Goal: Task Accomplishment & Management: Manage account settings

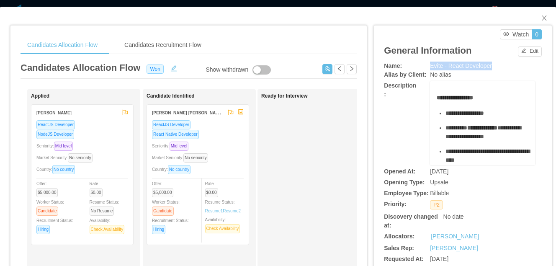
scroll to position [3, 0]
click at [538, 14] on span "Close" at bounding box center [544, 18] width 23 height 23
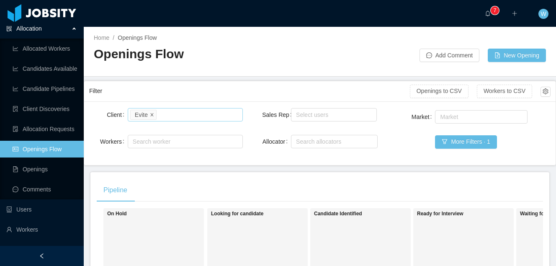
click at [154, 117] on icon "icon: close" at bounding box center [152, 114] width 4 height 5
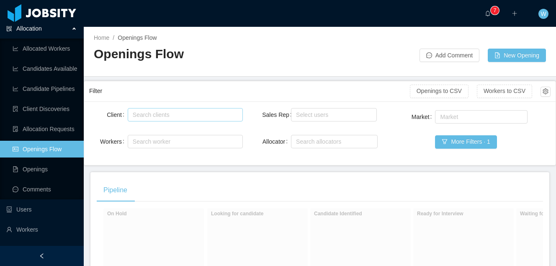
click at [167, 116] on div "Search clients" at bounding box center [183, 115] width 101 height 8
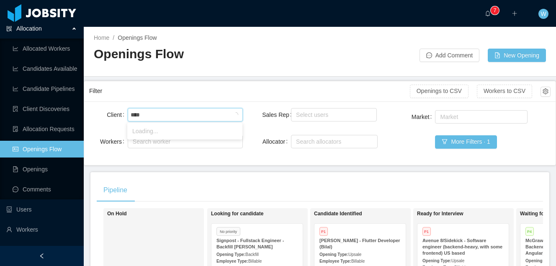
type input "*****"
click at [167, 131] on li "Avenue 8" at bounding box center [184, 130] width 115 height 13
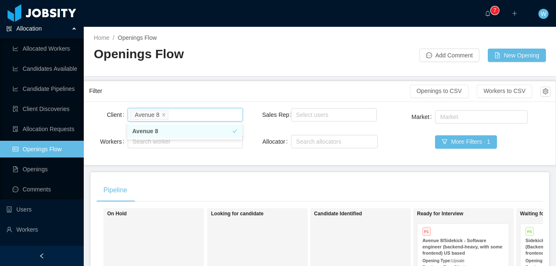
click at [198, 137] on li "Avenue 8" at bounding box center [184, 130] width 115 height 13
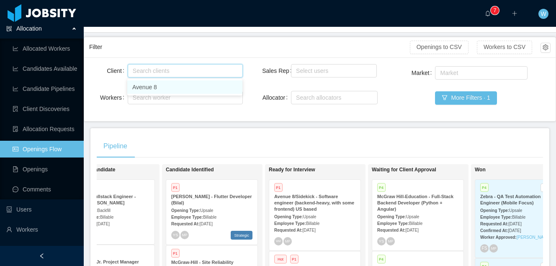
scroll to position [0, 293]
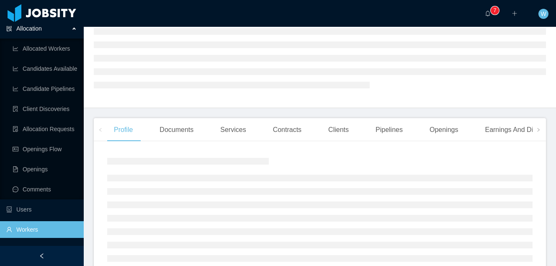
scroll to position [67, 0]
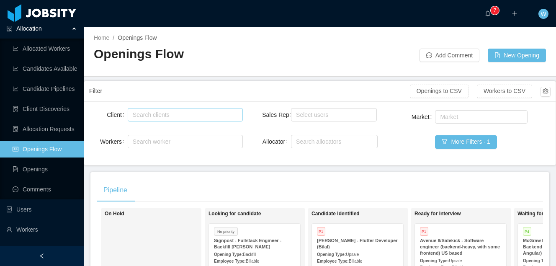
click at [196, 113] on div "Search clients" at bounding box center [183, 115] width 101 height 8
type input "******"
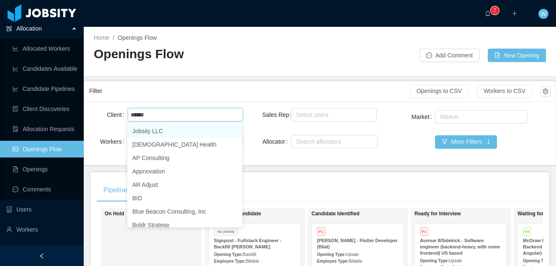
click at [207, 127] on li "Jobsity LLC" at bounding box center [184, 130] width 115 height 13
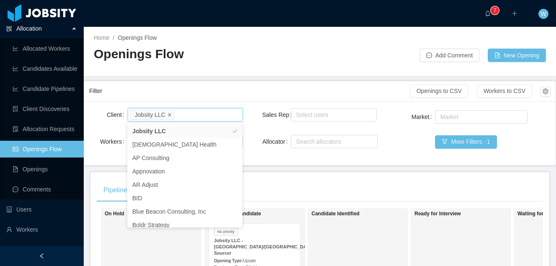
click at [171, 114] on icon "icon: close" at bounding box center [169, 114] width 3 height 3
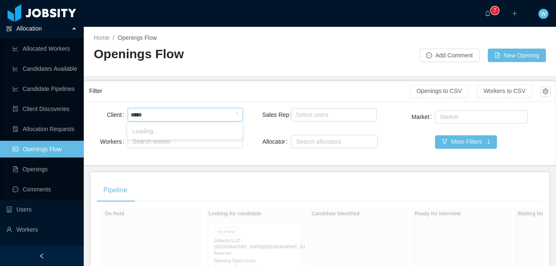
type input "******"
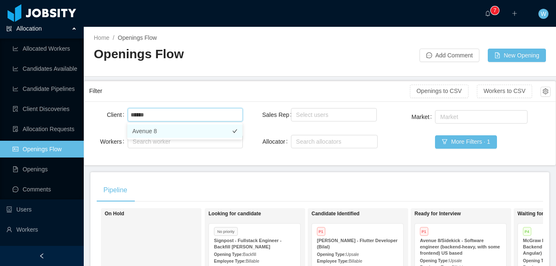
click at [171, 128] on li "Avenue 8" at bounding box center [184, 130] width 115 height 13
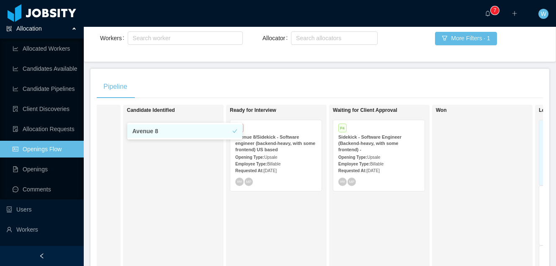
scroll to position [0, 188]
click at [365, 147] on div "Sidekick - Software Engineer (Backend-heavy, with some frontend) -" at bounding box center [377, 143] width 81 height 19
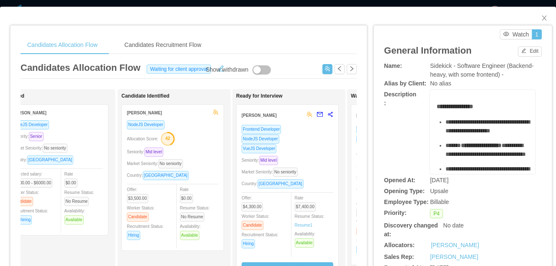
scroll to position [0, 60]
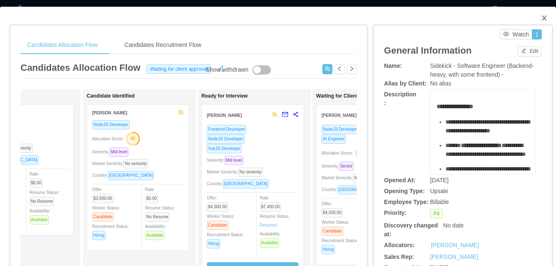
click at [542, 20] on icon "icon: close" at bounding box center [544, 18] width 7 height 7
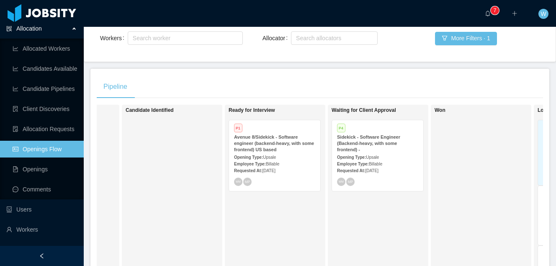
click at [291, 162] on div "Employee Type: Billable" at bounding box center [274, 163] width 81 height 9
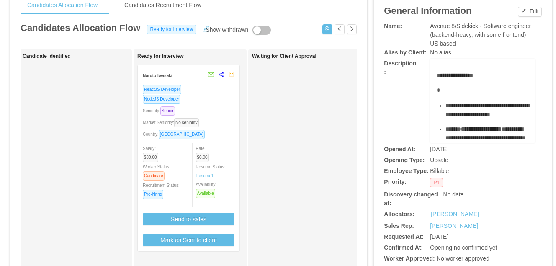
scroll to position [39, 0]
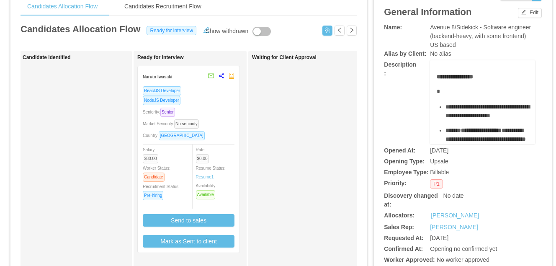
click at [196, 87] on div "ReactJS Developer" at bounding box center [189, 91] width 92 height 10
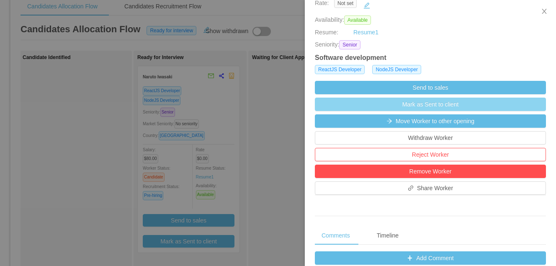
scroll to position [167, 0]
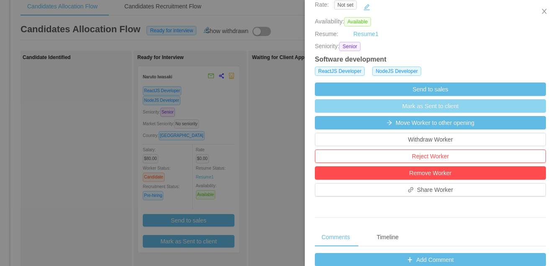
click at [454, 109] on button "Mark as Sent to client" at bounding box center [430, 105] width 231 height 13
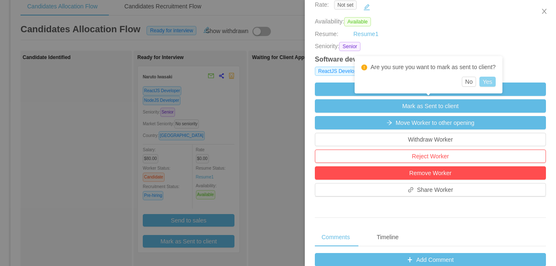
click at [494, 82] on button "Yes" at bounding box center [487, 82] width 16 height 10
